Goal: Obtain resource: Download file/media

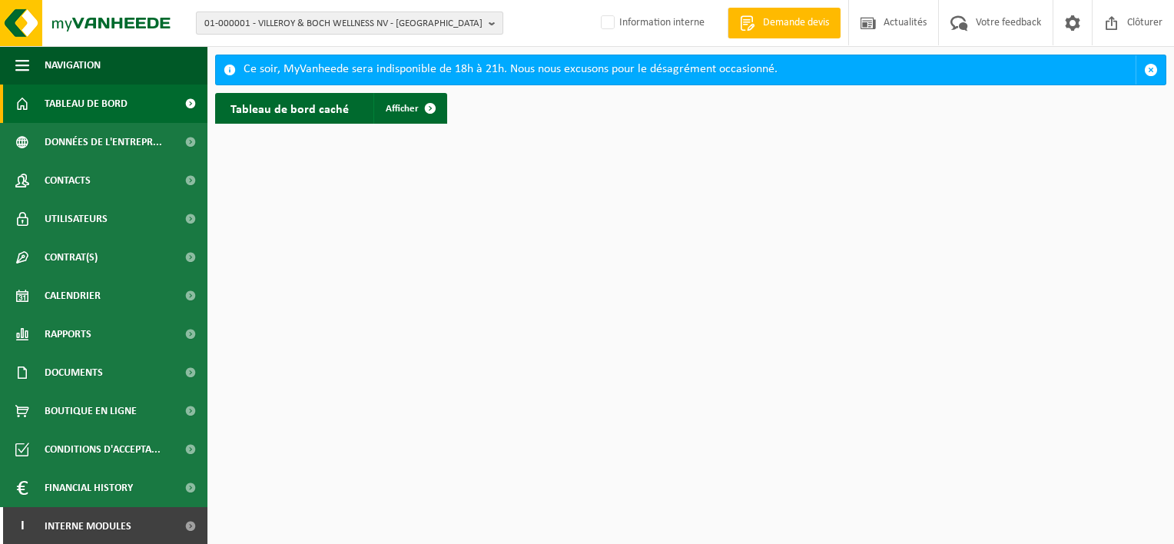
click at [288, 18] on span "01-000001 - VILLEROY & BOCH WELLNESS NV - [GEOGRAPHIC_DATA]" at bounding box center [343, 23] width 278 height 23
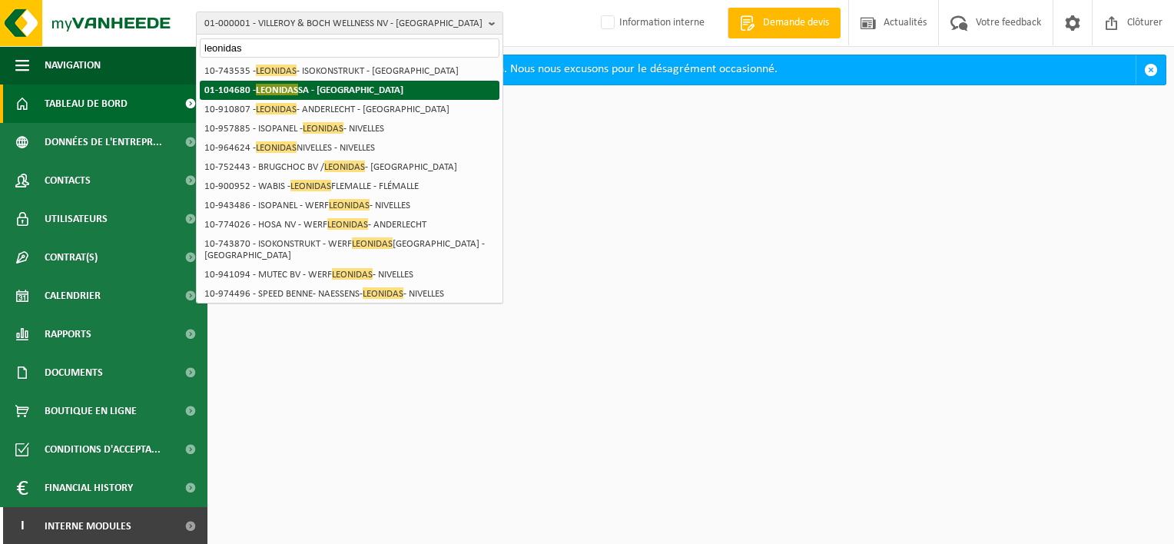
type input "leonidas"
click at [280, 91] on span "LEONIDAS" at bounding box center [277, 90] width 42 height 12
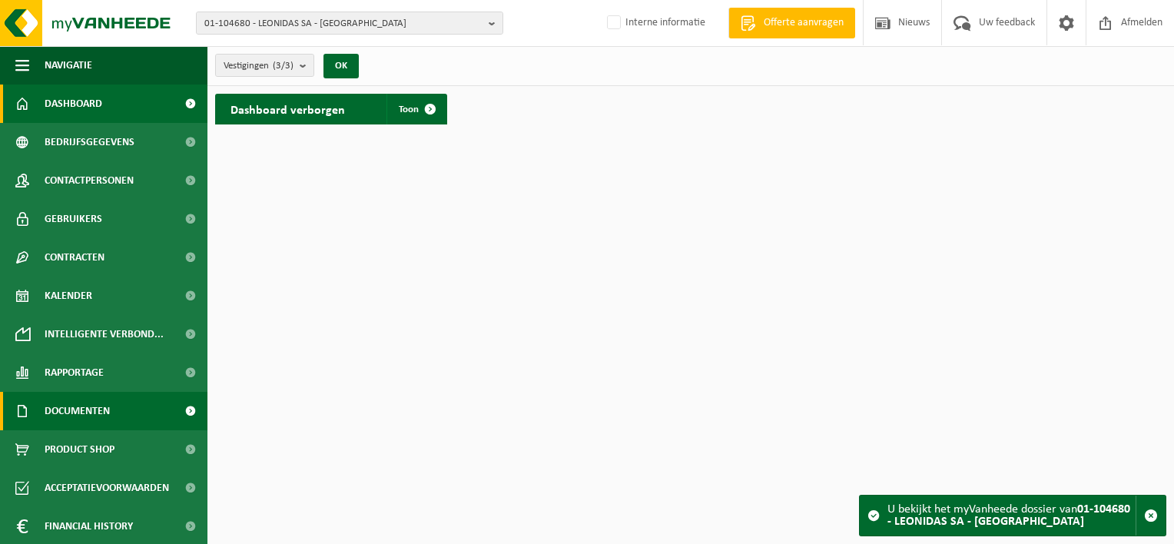
click at [91, 415] on span "Documenten" at bounding box center [77, 411] width 65 height 38
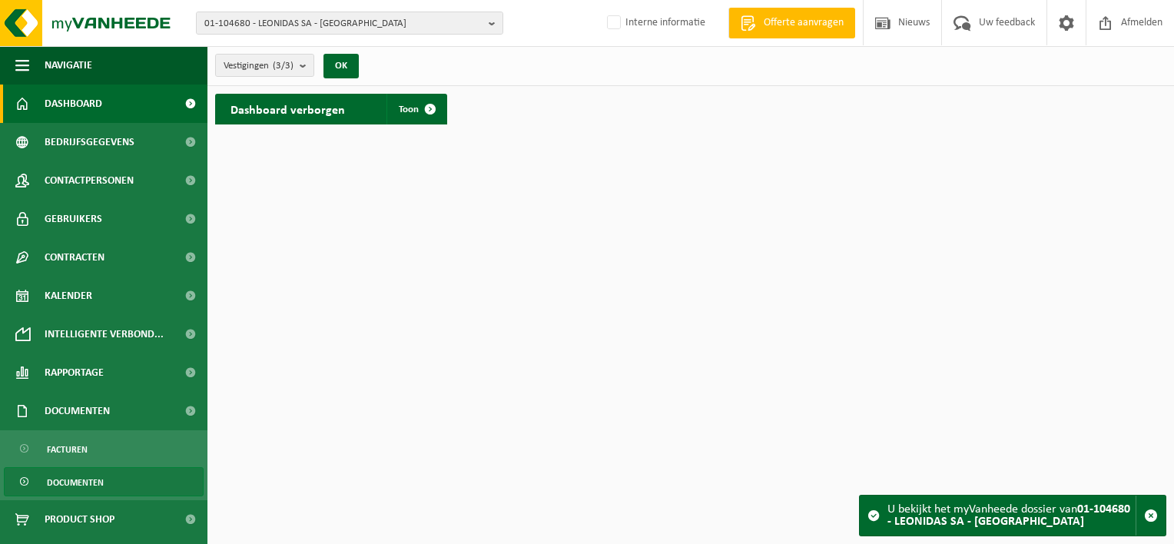
click at [74, 482] on span "Documenten" at bounding box center [75, 482] width 57 height 29
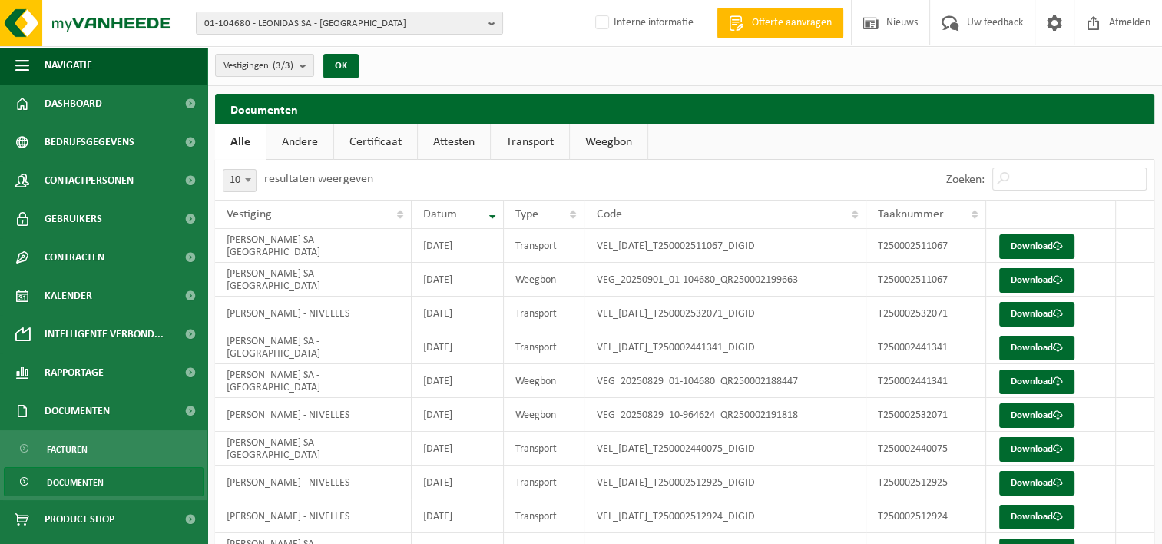
click at [385, 147] on link "Certificaat" at bounding box center [375, 141] width 83 height 35
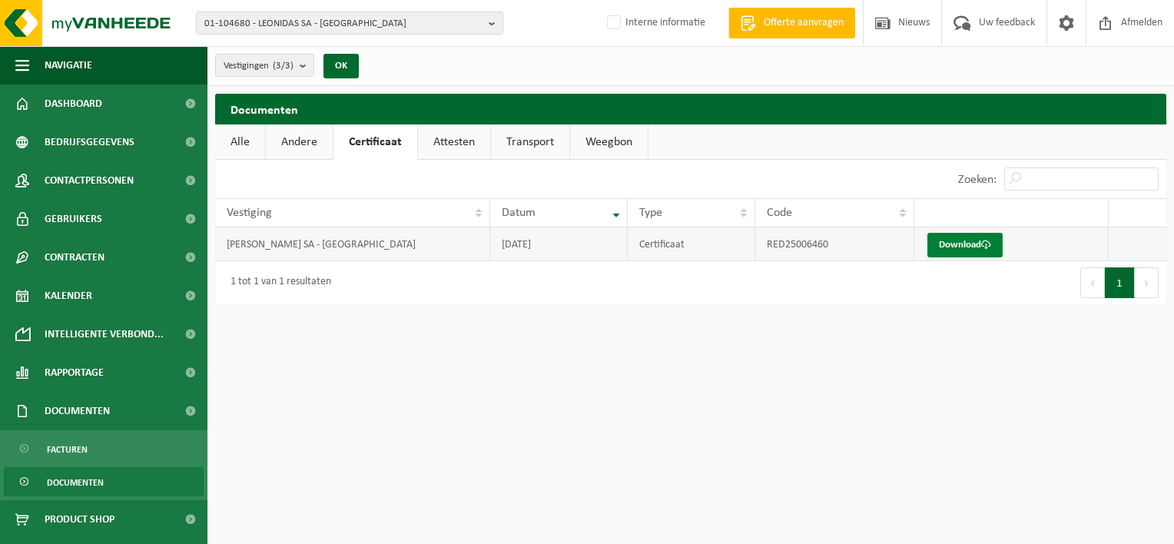
click at [942, 244] on link "Download" at bounding box center [964, 245] width 75 height 25
